Goal: Task Accomplishment & Management: Manage account settings

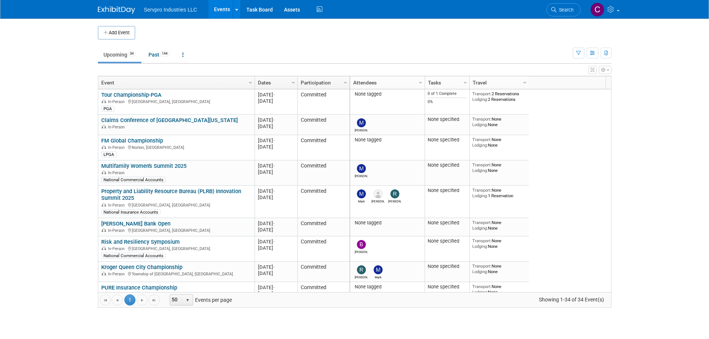
drag, startPoint x: 86, startPoint y: 83, endPoint x: 128, endPoint y: 69, distance: 44.4
drag, startPoint x: 128, startPoint y: 69, endPoint x: 465, endPoint y: 44, distance: 338.6
click at [465, 44] on td "Upcoming 34 Past 144 All Events 178 Past and Upcoming Grouped Annually Events g…" at bounding box center [335, 51] width 475 height 24
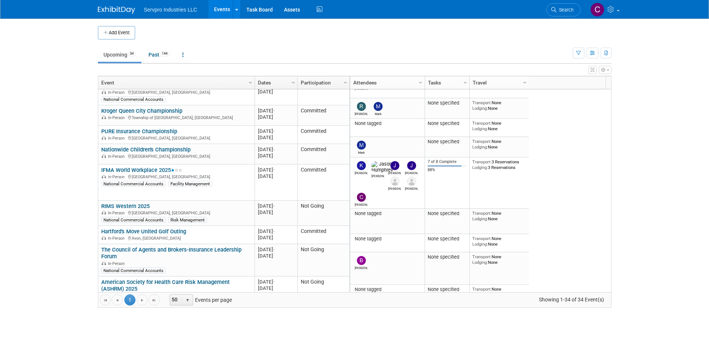
scroll to position [163, 0]
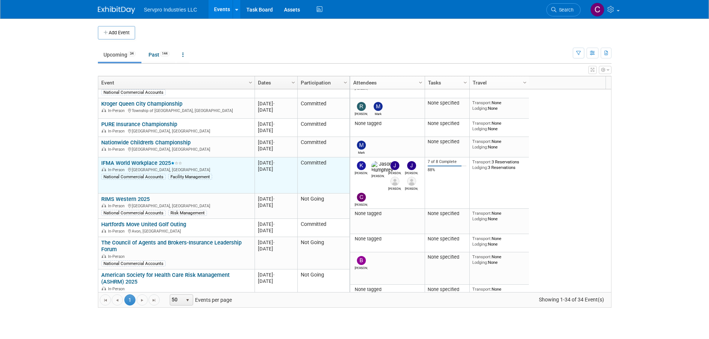
click at [152, 162] on link "IFMA World Workplace 2025" at bounding box center [141, 163] width 81 height 7
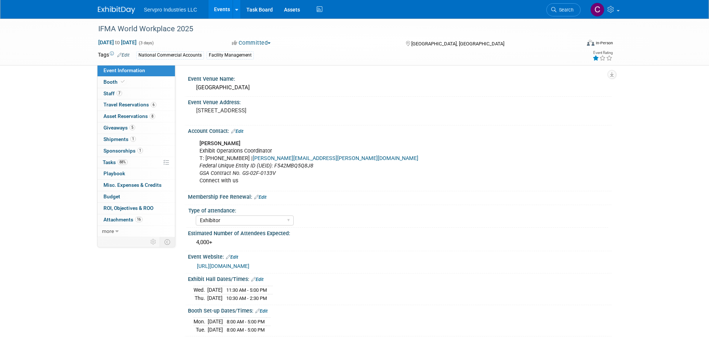
select select "Exhibitor"
select select "Linked In"
click at [120, 140] on span "Shipments 1" at bounding box center [120, 139] width 32 height 6
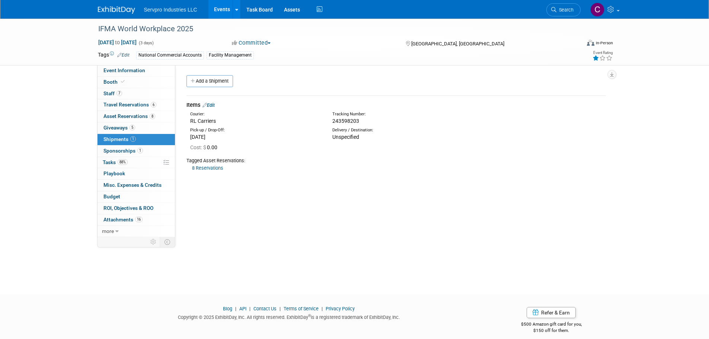
drag, startPoint x: 359, startPoint y: 122, endPoint x: 333, endPoint y: 123, distance: 26.1
click at [333, 123] on div "243598203" at bounding box center [416, 120] width 167 height 7
copy span "243598203"
click at [133, 108] on link "6 Travel Reservations 6" at bounding box center [136, 104] width 77 height 11
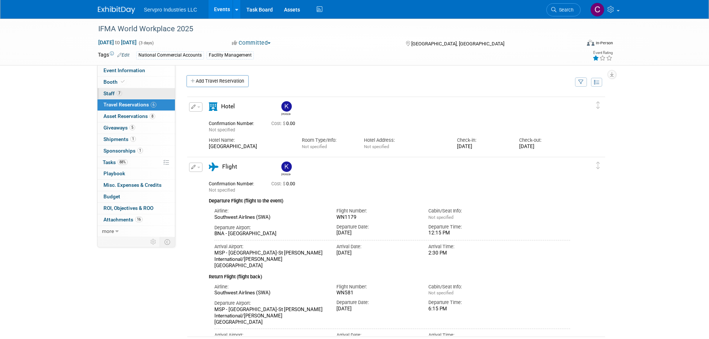
click at [105, 93] on span "Staff 7" at bounding box center [113, 93] width 19 height 6
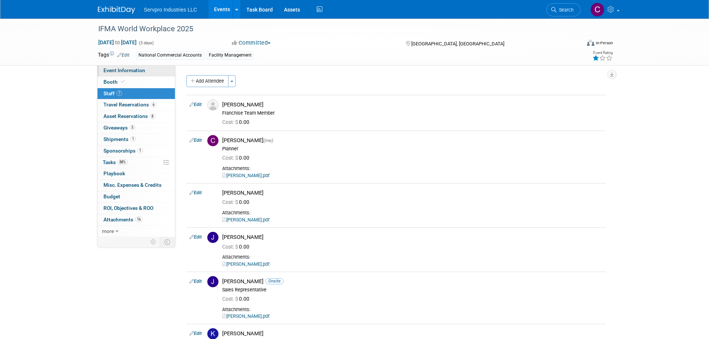
click at [120, 68] on span "Event Information" at bounding box center [125, 70] width 42 height 6
select select "Exhibitor"
select select "Linked In"
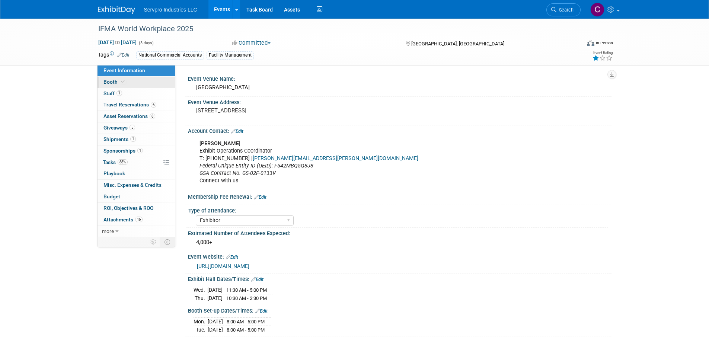
click at [112, 81] on span "Booth" at bounding box center [115, 82] width 23 height 6
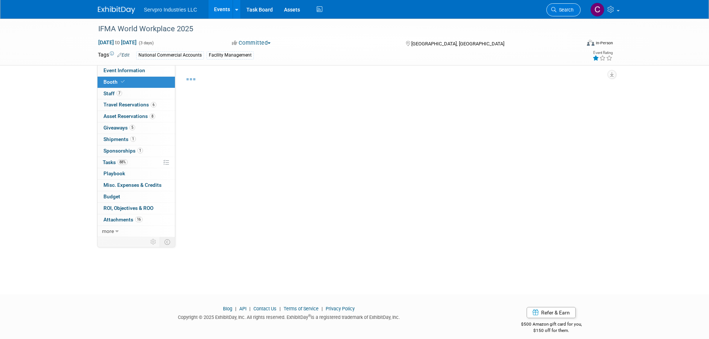
select select "Tradewinds Immerse Popup 10 Foot Banner Stand"
select select "Freeman"
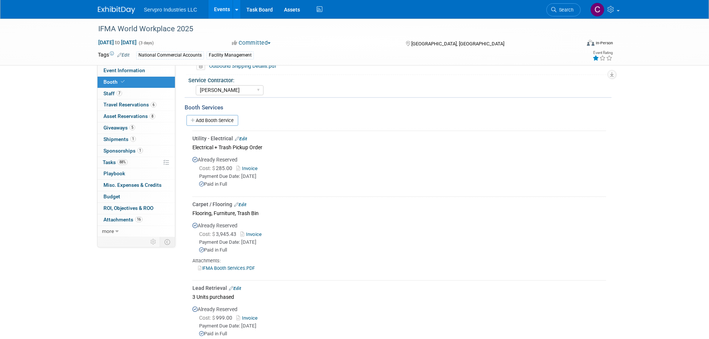
scroll to position [357, 0]
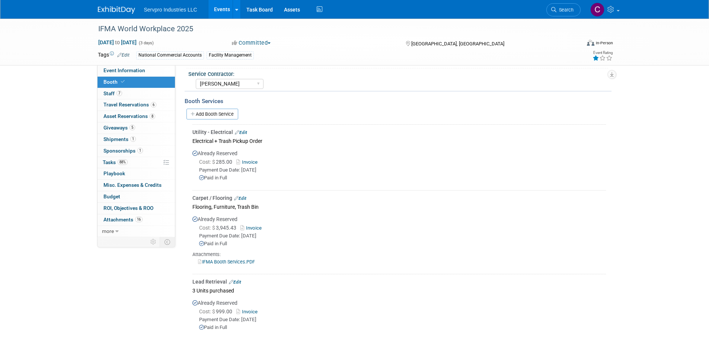
click at [222, 261] on link "IFMA Booth Services.PDF" at bounding box center [226, 262] width 57 height 6
click at [388, 159] on div "Cost: $ 285.00 Invoice" at bounding box center [402, 162] width 407 height 8
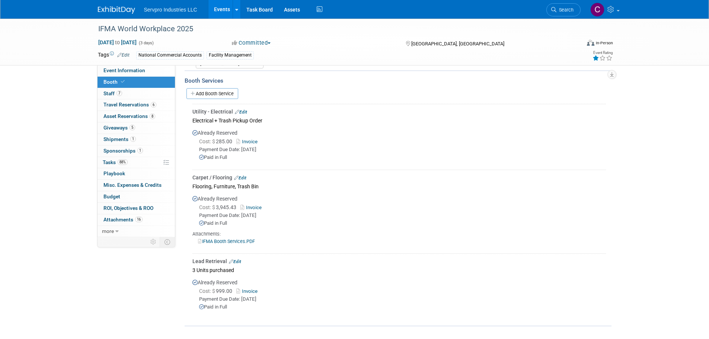
scroll to position [372, 0]
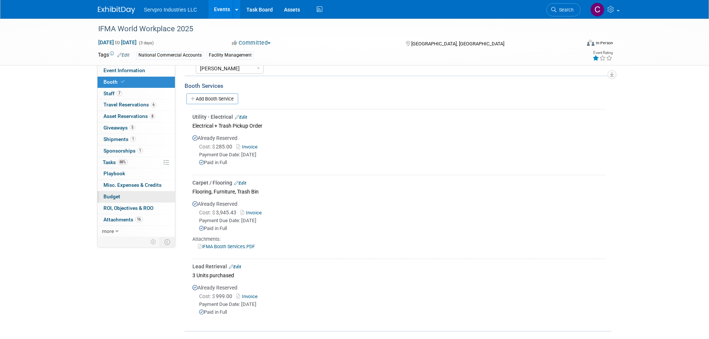
click at [115, 195] on span "Budget" at bounding box center [112, 197] width 17 height 6
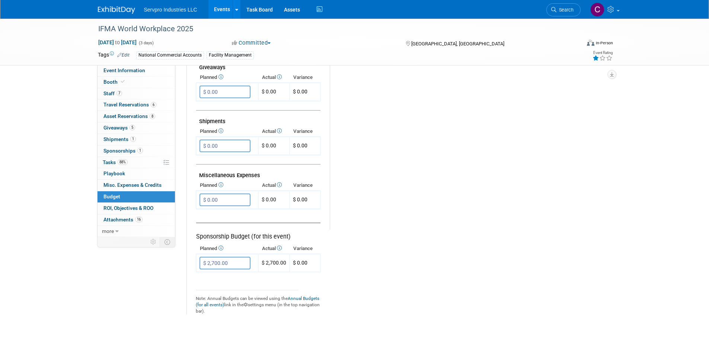
scroll to position [0, 0]
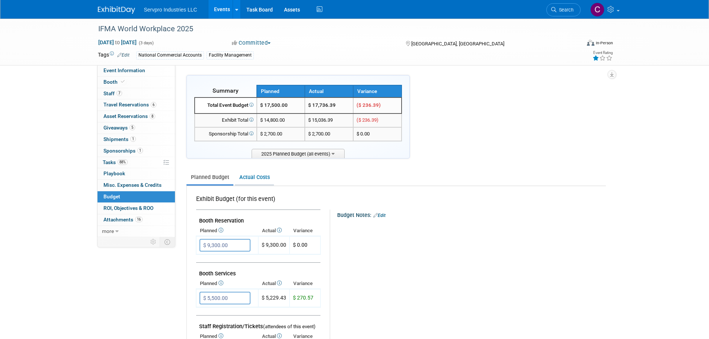
click at [248, 176] on link "Actual Costs" at bounding box center [254, 178] width 39 height 14
